Goal: Navigation & Orientation: Find specific page/section

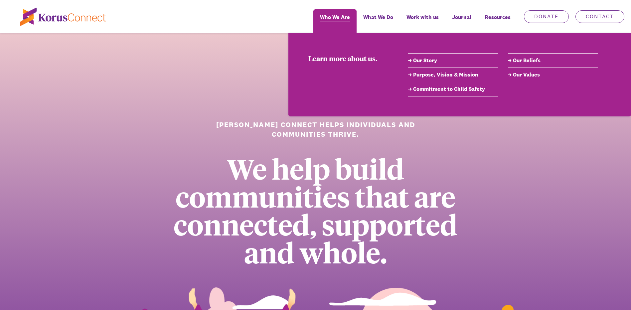
click at [334, 17] on span "Who We Are" at bounding box center [335, 17] width 30 height 10
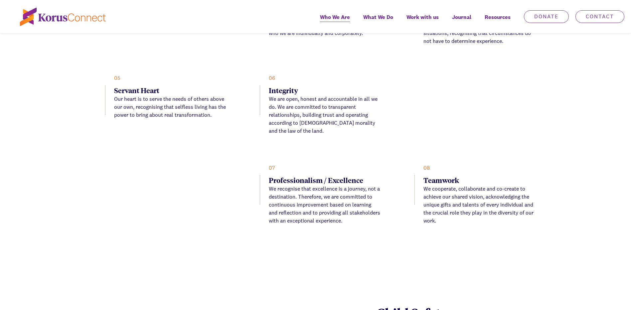
scroll to position [1631, 0]
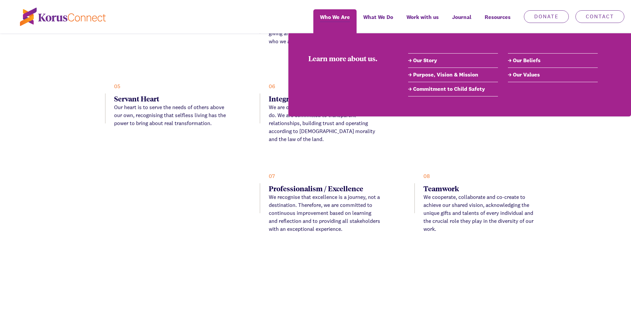
click at [423, 60] on link "Our Story" at bounding box center [453, 61] width 90 height 8
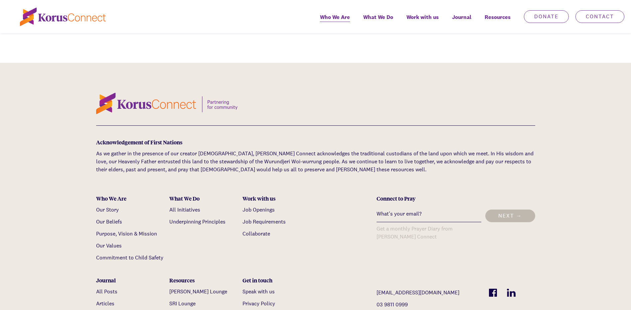
scroll to position [2228, 0]
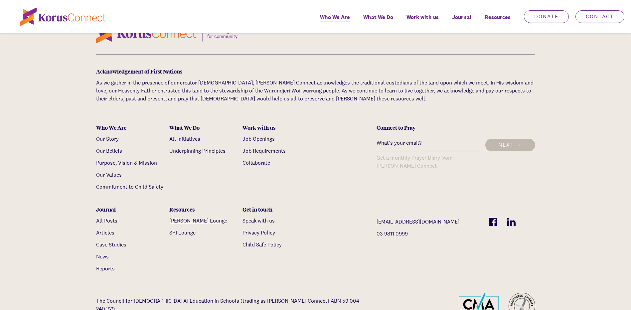
click at [185, 217] on link "[PERSON_NAME] Lounge" at bounding box center [198, 220] width 58 height 7
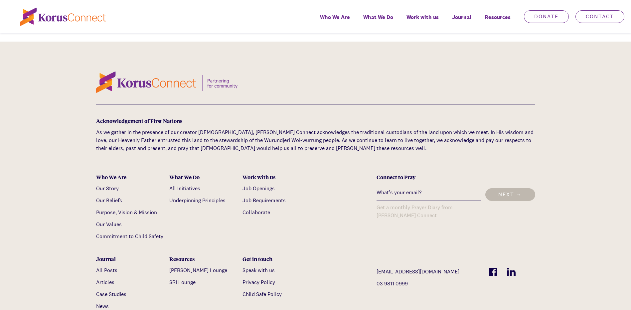
scroll to position [441, 0]
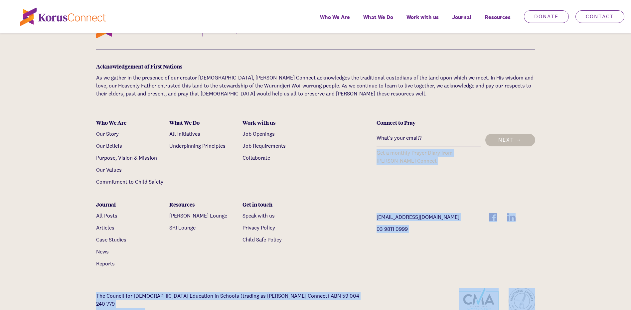
drag, startPoint x: 631, startPoint y: 240, endPoint x: 632, endPoint y: 89, distance: 151.4
click at [590, 164] on div "Acknowledgement of First Nations As we gather in the presence of our creator [D…" at bounding box center [315, 158] width 631 height 343
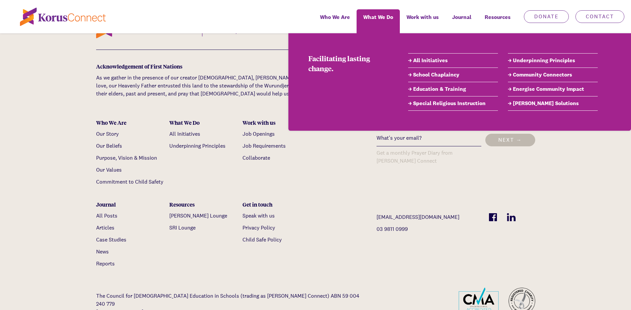
click at [550, 74] on link "Community Connectors" at bounding box center [553, 75] width 90 height 8
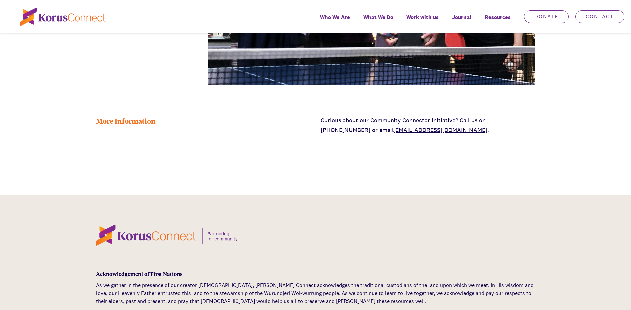
scroll to position [1853, 0]
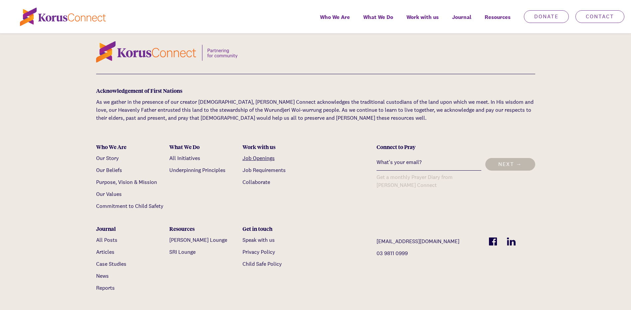
click at [268, 155] on link "Job Openings" at bounding box center [259, 158] width 32 height 7
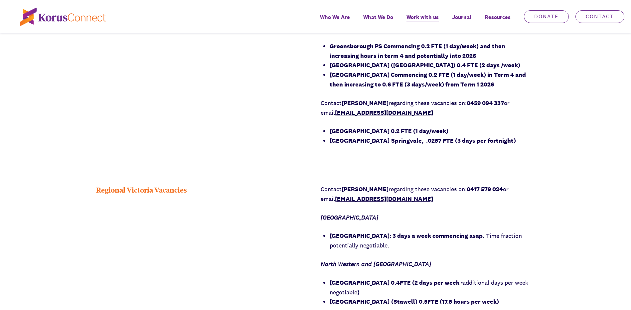
scroll to position [599, 0]
